Goal: Transaction & Acquisition: Purchase product/service

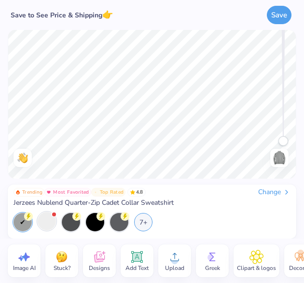
click at [44, 219] on div at bounding box center [47, 221] width 18 height 18
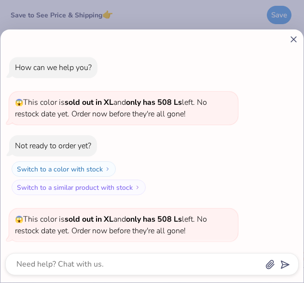
scroll to position [71, 0]
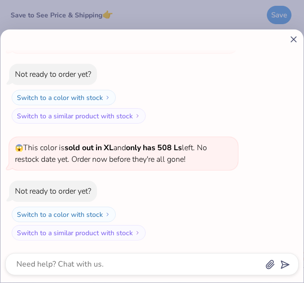
click at [294, 37] on icon at bounding box center [294, 39] width 10 height 10
type textarea "x"
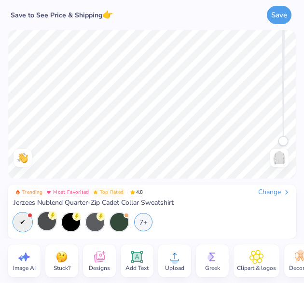
click at [219, 253] on icon at bounding box center [212, 257] width 14 height 14
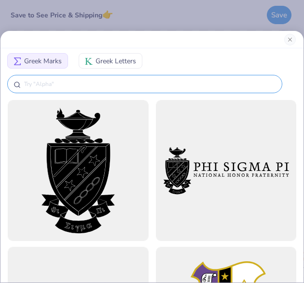
click at [104, 80] on input "text" at bounding box center [149, 84] width 253 height 10
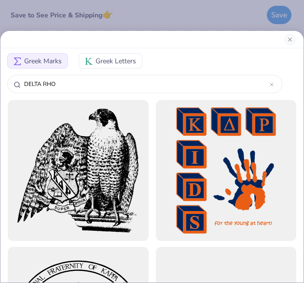
type input "DELTA RHO"
click at [121, 54] on button "Greek Letters" at bounding box center [111, 60] width 64 height 15
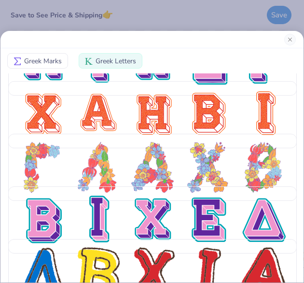
scroll to position [773, 0]
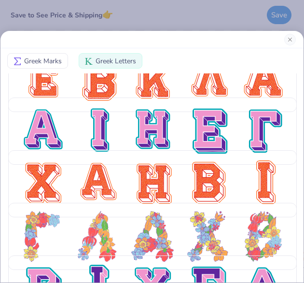
click at [53, 62] on span "Greek Marks" at bounding box center [43, 61] width 38 height 10
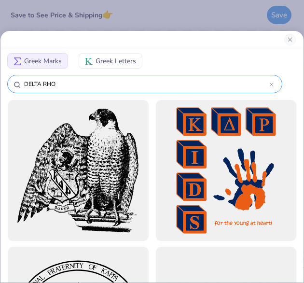
click at [48, 82] on input "DELTA RHO" at bounding box center [146, 84] width 247 height 10
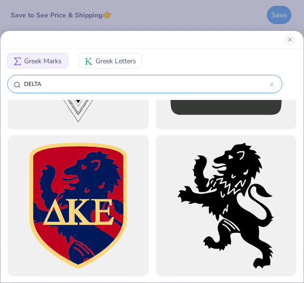
scroll to position [862, 0]
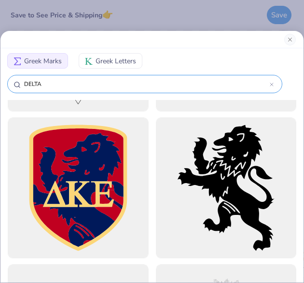
click at [64, 81] on input "DELTA" at bounding box center [146, 84] width 247 height 10
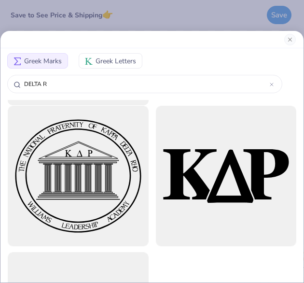
scroll to position [140, 0]
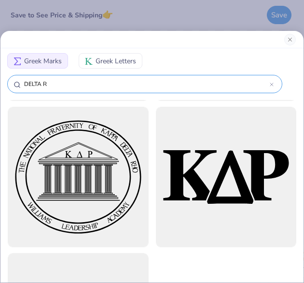
click at [74, 82] on input "DELTA R" at bounding box center [146, 84] width 247 height 10
type input "DELTA RHO"
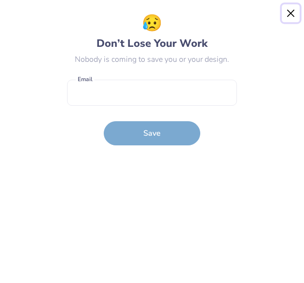
click at [288, 13] on button "Close" at bounding box center [291, 13] width 18 height 18
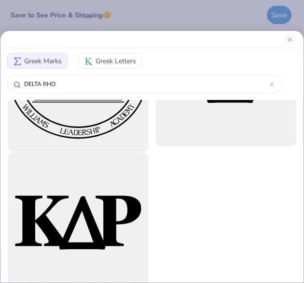
scroll to position [256, 0]
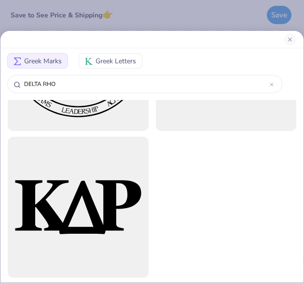
click at [111, 57] on span "Greek Letters" at bounding box center [116, 61] width 41 height 10
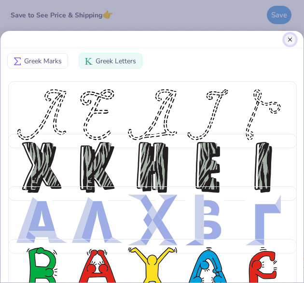
click at [286, 36] on button "Close" at bounding box center [290, 40] width 12 height 12
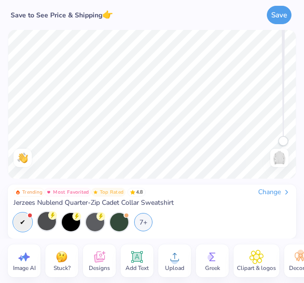
click at [97, 259] on icon at bounding box center [99, 257] width 11 height 11
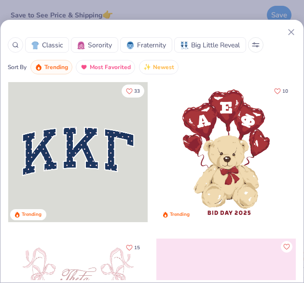
click at [102, 48] on span "Sorority" at bounding box center [100, 45] width 24 height 10
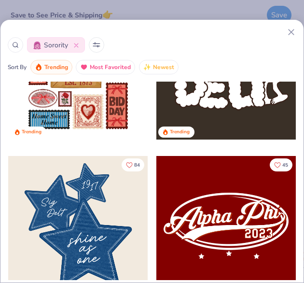
scroll to position [440, 0]
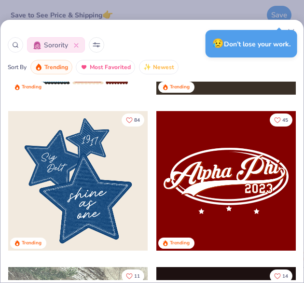
click at [84, 181] on div at bounding box center [78, 181] width 140 height 140
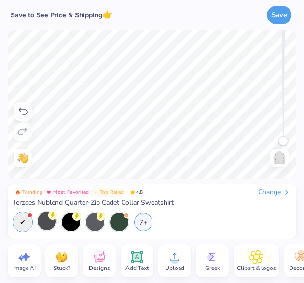
click at [91, 256] on div "Designs" at bounding box center [99, 260] width 33 height 33
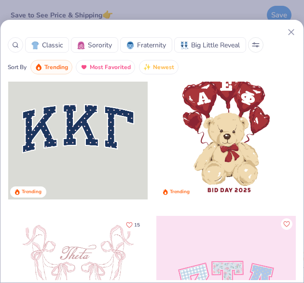
scroll to position [23, 0]
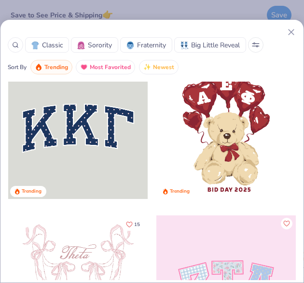
click at [100, 42] on span "Sorority" at bounding box center [100, 45] width 24 height 10
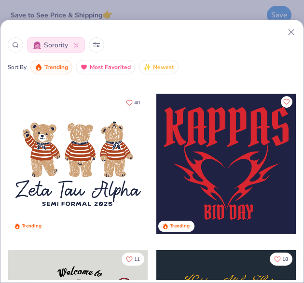
scroll to position [926, 0]
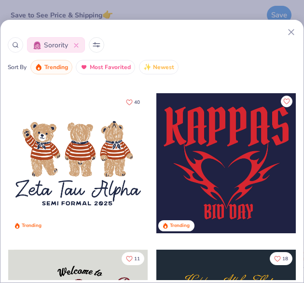
click at [99, 45] on icon at bounding box center [97, 44] width 8 height 5
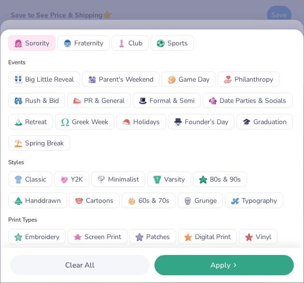
scroll to position [39, 0]
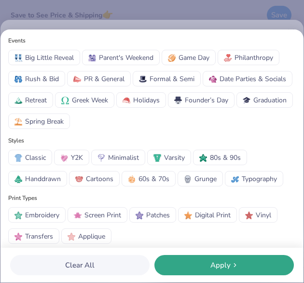
click at [30, 213] on span "Embroidery" at bounding box center [42, 215] width 34 height 10
click at [157, 218] on span "Patches" at bounding box center [158, 215] width 24 height 10
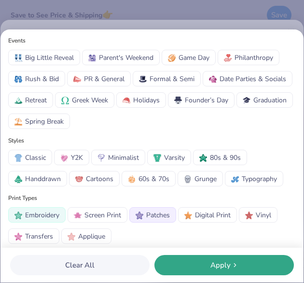
click at [200, 265] on div "Apply" at bounding box center [224, 265] width 134 height 11
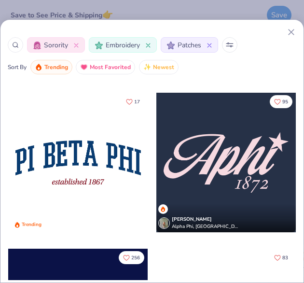
scroll to position [459, 0]
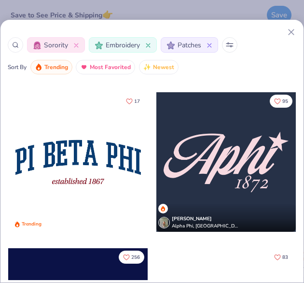
click at [84, 160] on div at bounding box center [78, 162] width 140 height 140
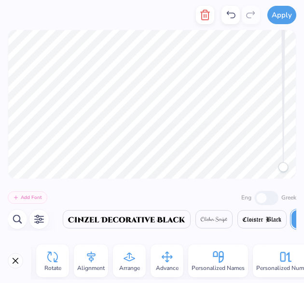
scroll to position [0, 205]
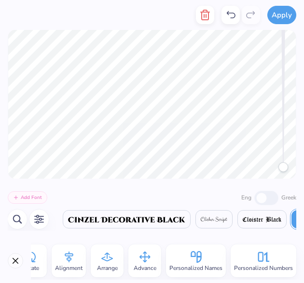
click at [200, 262] on icon at bounding box center [196, 257] width 14 height 14
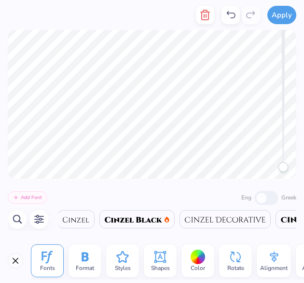
scroll to position [0, 4246]
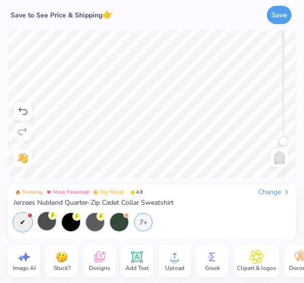
click at [23, 109] on icon at bounding box center [23, 111] width 9 height 7
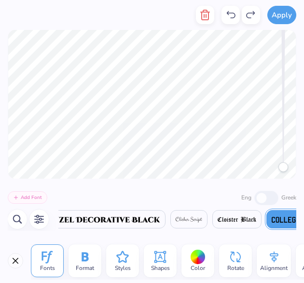
click at [197, 264] on div at bounding box center [198, 257] width 15 height 15
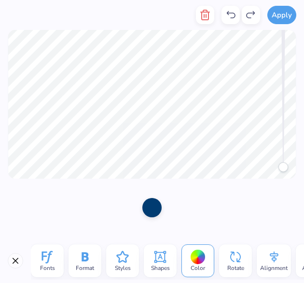
click at [154, 207] on div at bounding box center [151, 207] width 19 height 19
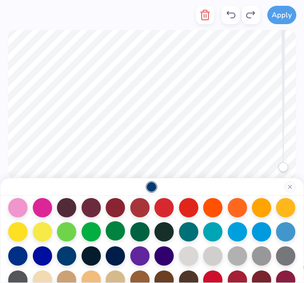
scroll to position [59, 0]
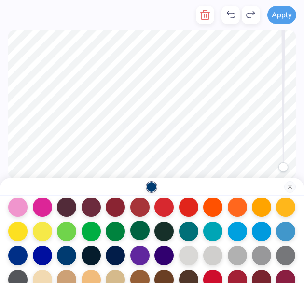
click at [150, 231] on div at bounding box center [139, 230] width 19 height 19
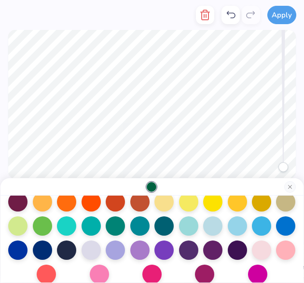
scroll to position [164, 0]
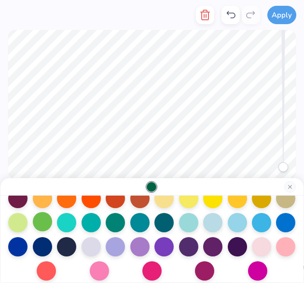
click at [52, 221] on div at bounding box center [42, 221] width 19 height 19
click at [125, 219] on div at bounding box center [115, 221] width 19 height 19
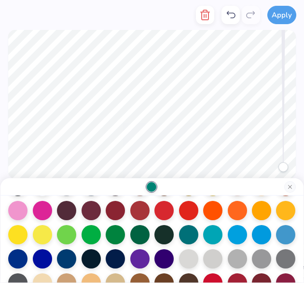
scroll to position [54, 0]
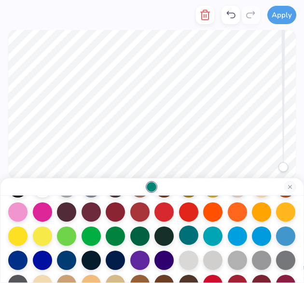
click at [198, 234] on div at bounding box center [188, 234] width 19 height 19
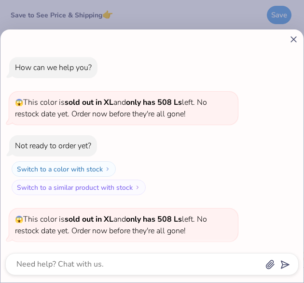
scroll to position [110, 0]
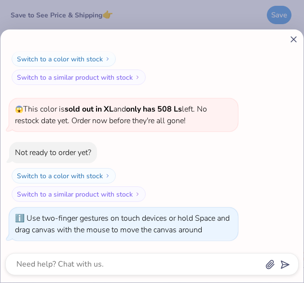
drag, startPoint x: 285, startPoint y: 140, endPoint x: 272, endPoint y: 197, distance: 58.4
click at [272, 197] on body "Save to See Price & Shipping 👉 Save Image AI Stuck? Designs Add Text Upload Gre…" at bounding box center [152, 141] width 304 height 283
click at [295, 39] on icon at bounding box center [294, 39] width 10 height 10
type textarea "x"
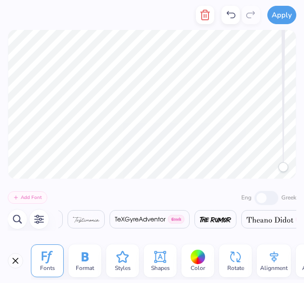
scroll to position [0, 18611]
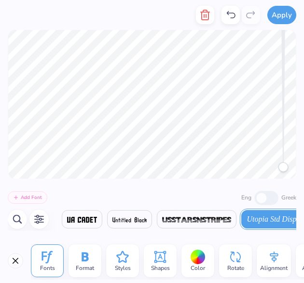
click at [200, 250] on icon at bounding box center [198, 257] width 14 height 14
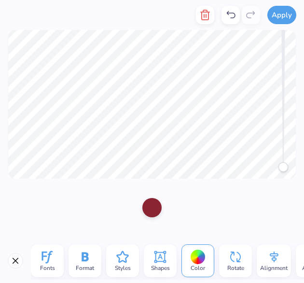
click at [151, 213] on div at bounding box center [151, 207] width 19 height 19
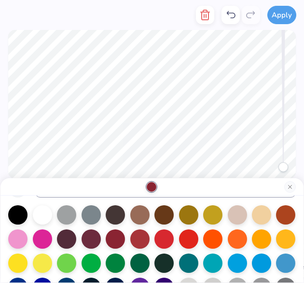
scroll to position [28, 0]
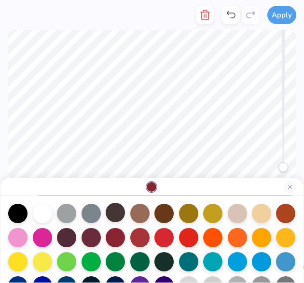
click at [125, 212] on div at bounding box center [115, 212] width 19 height 19
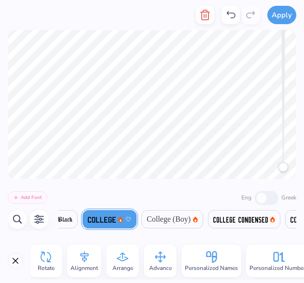
scroll to position [0, 205]
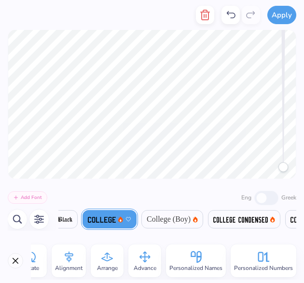
click at [191, 256] on icon at bounding box center [196, 257] width 14 height 14
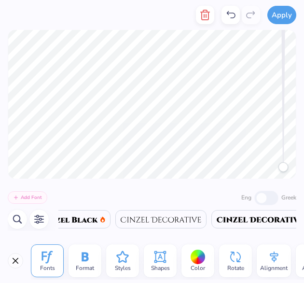
scroll to position [0, 4246]
